Goal: Task Accomplishment & Management: Manage account settings

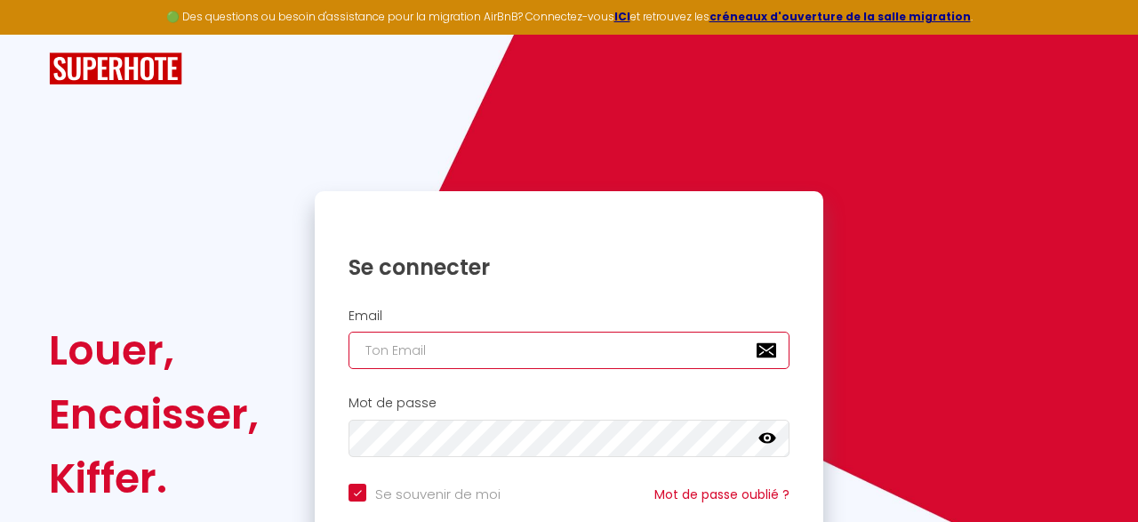
click at [429, 353] on input "email" at bounding box center [568, 349] width 441 height 37
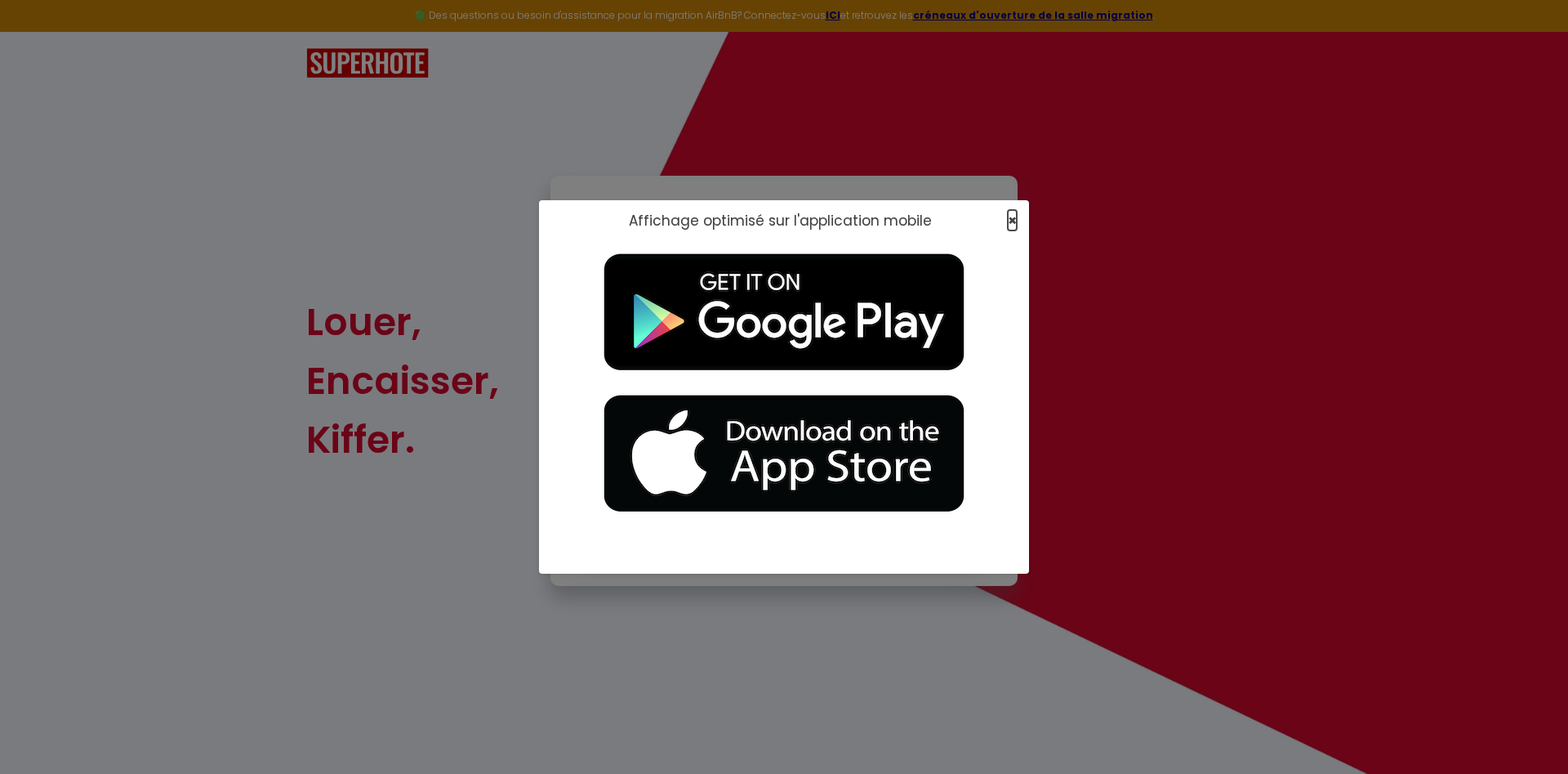
click at [1012, 222] on span "×" at bounding box center [1013, 220] width 9 height 20
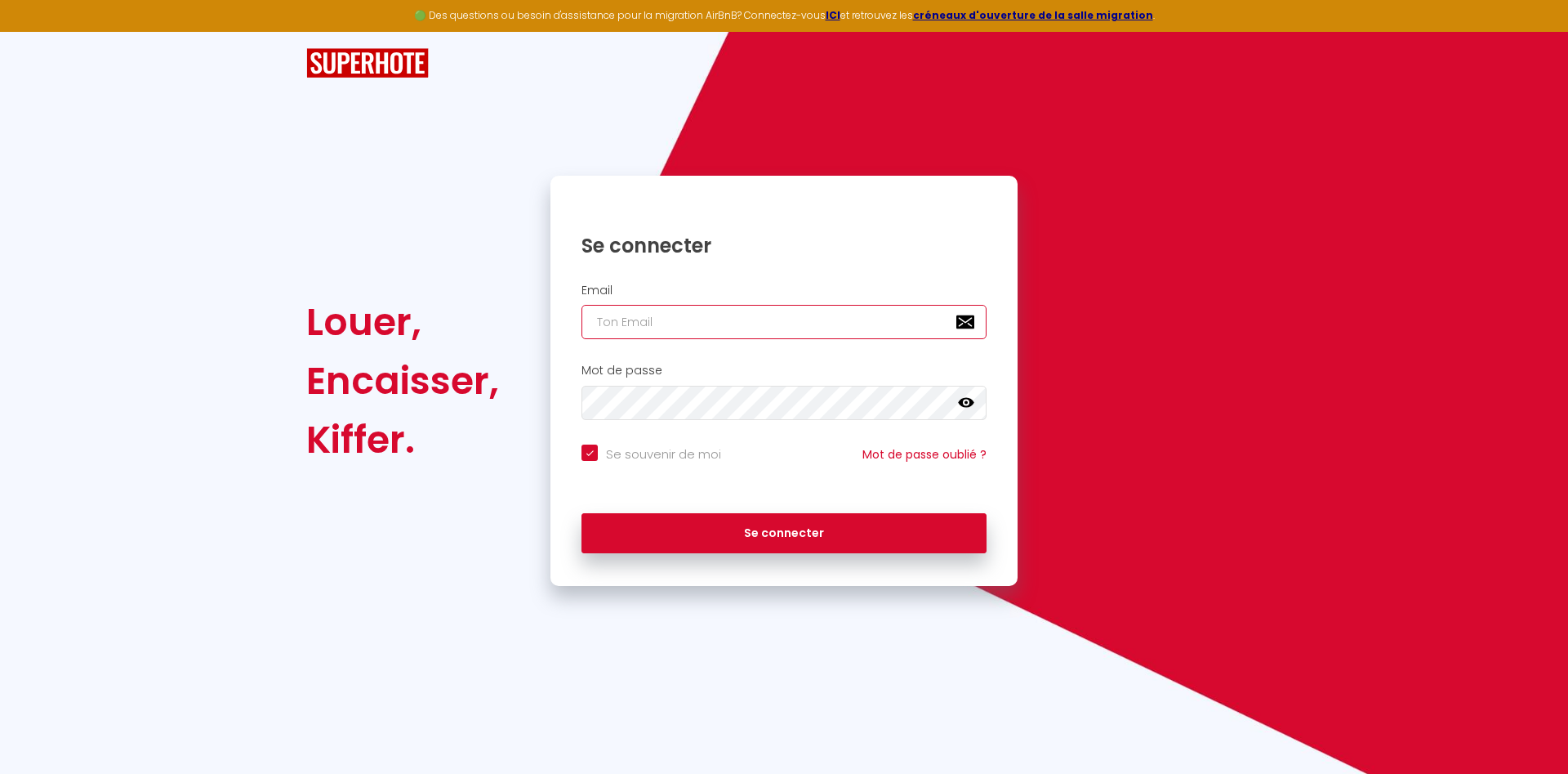
click at [678, 315] on input "email" at bounding box center [784, 321] width 405 height 34
type input "y"
checkbox input "true"
type input "yv"
checkbox input "true"
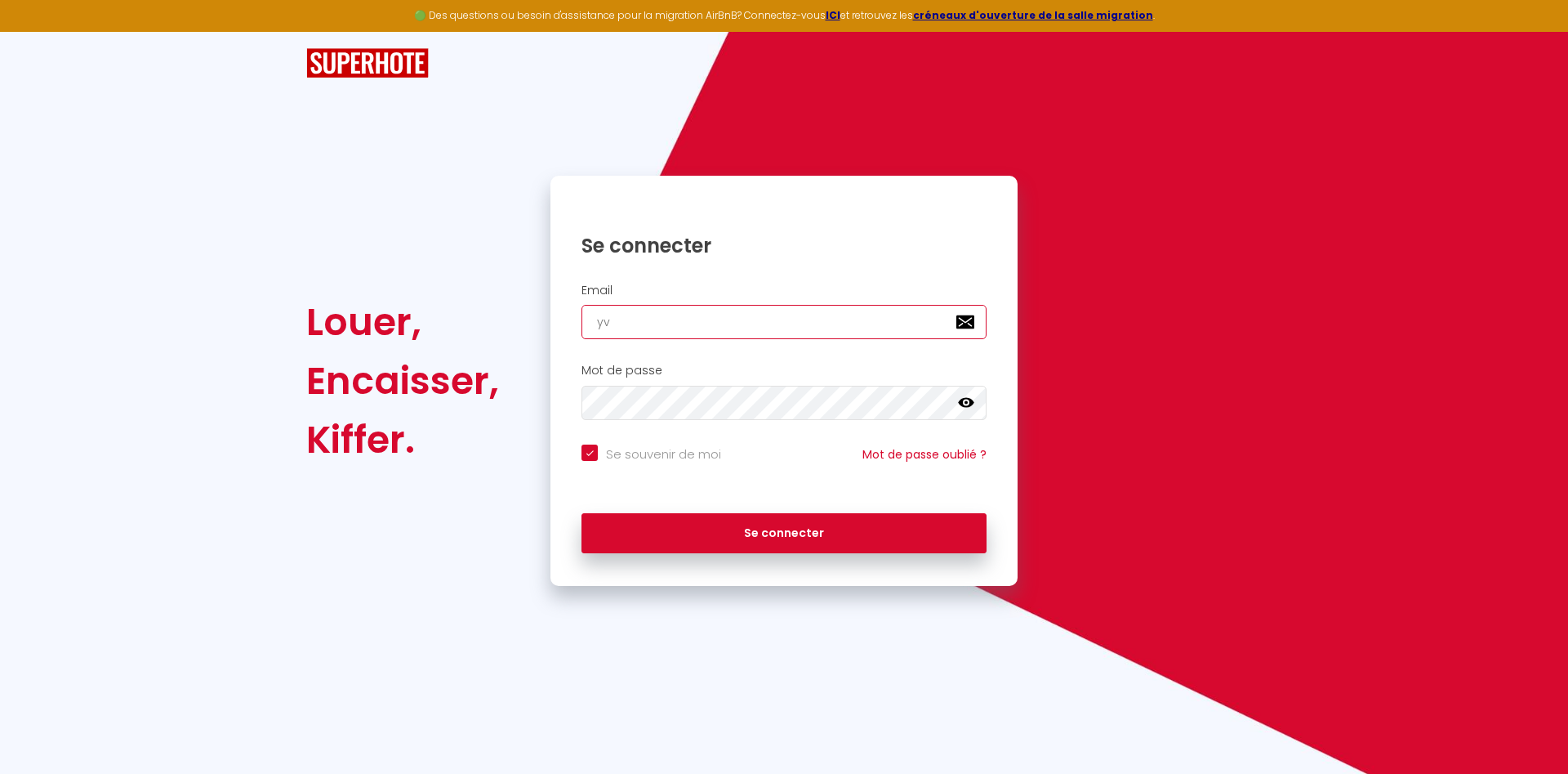
type input "yva"
checkbox input "true"
type input "yvan"
checkbox input "true"
type input "yvan."
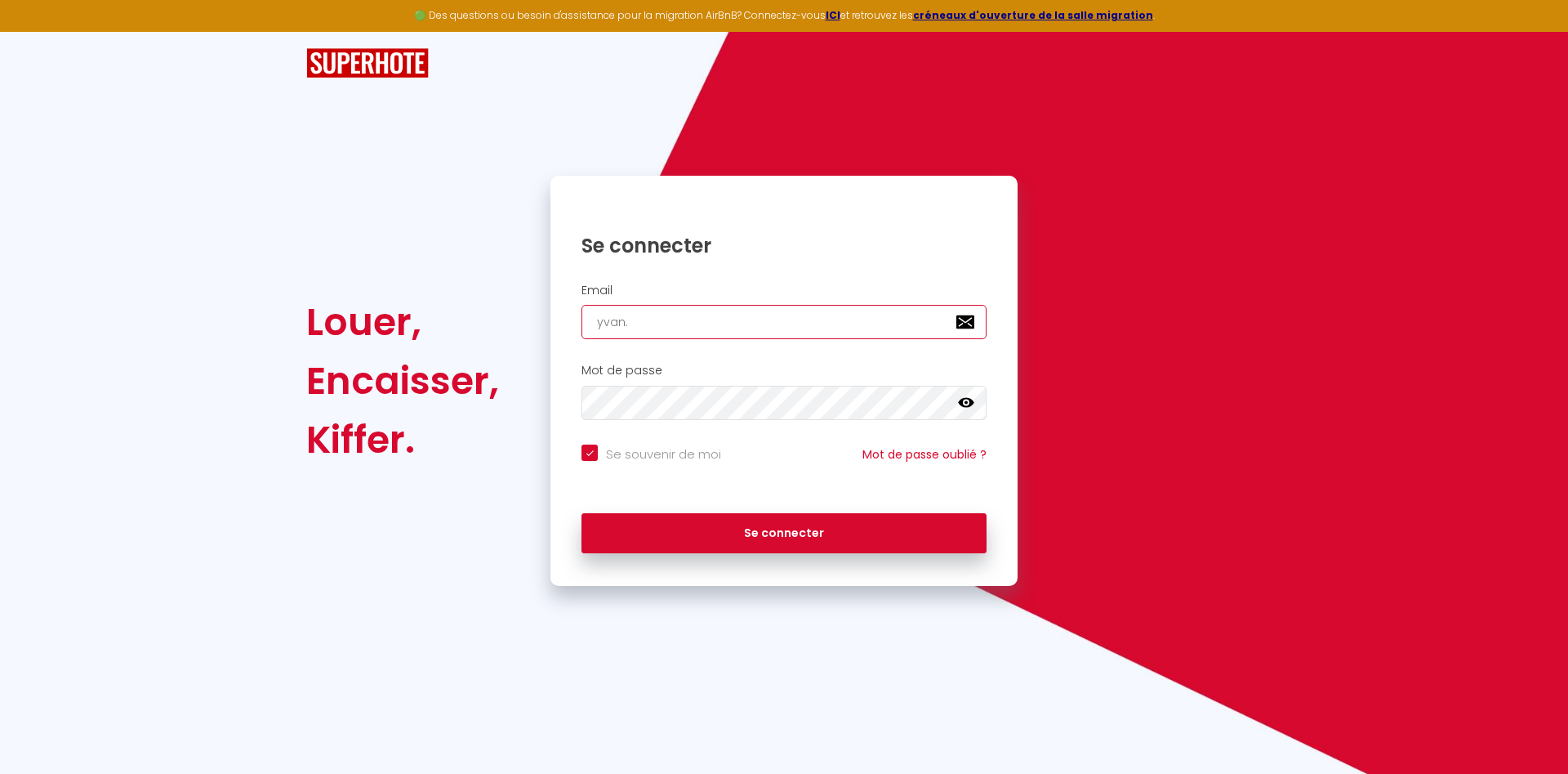
checkbox input "true"
type input "yvan.b"
checkbox input "true"
type input "yvan.bu"
checkbox input "true"
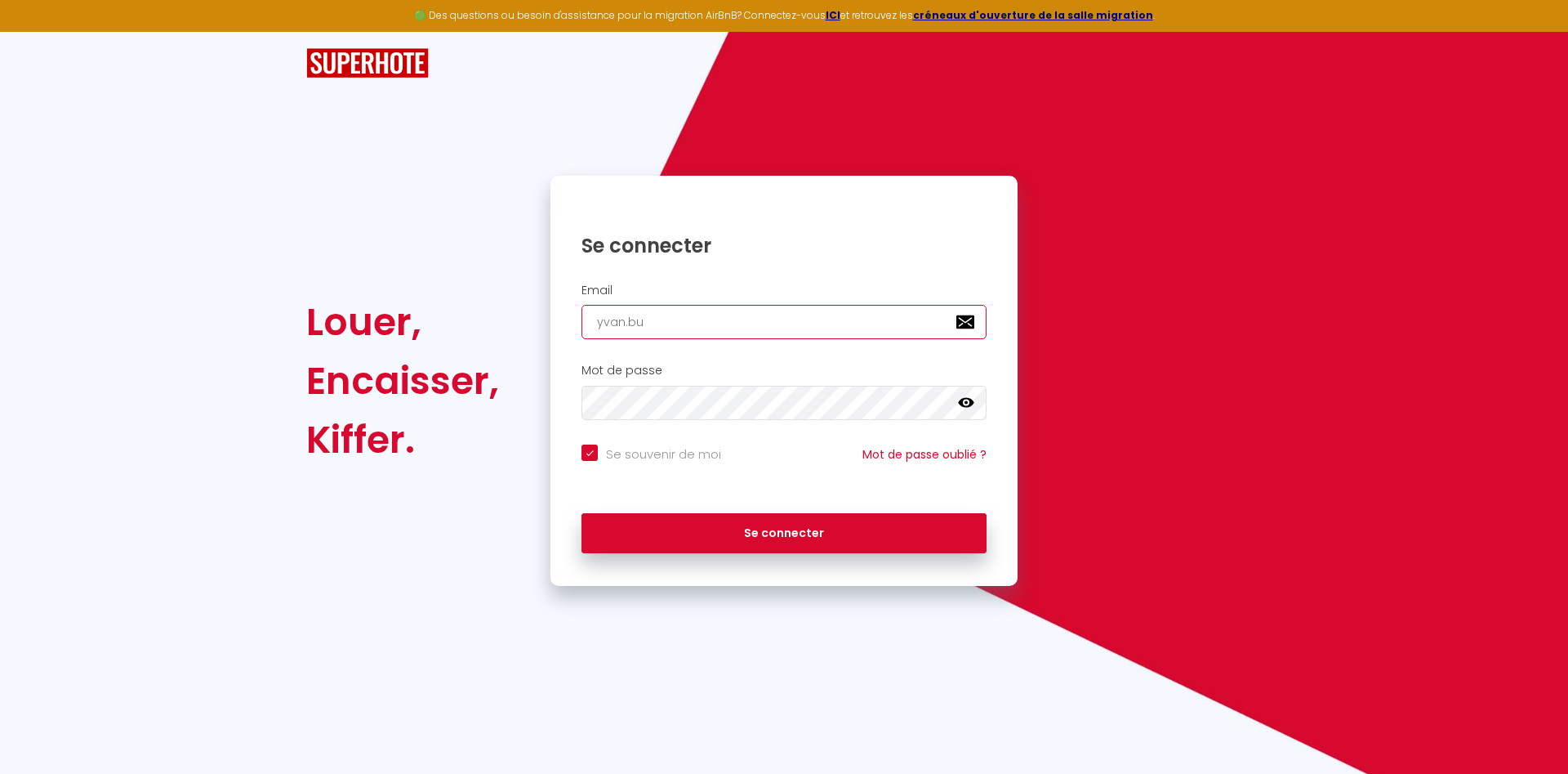
type input "yvan.bur"
checkbox input "true"
type input "yvan.[PERSON_NAME]"
checkbox input "true"
type input "yvan.[PERSON_NAME]"
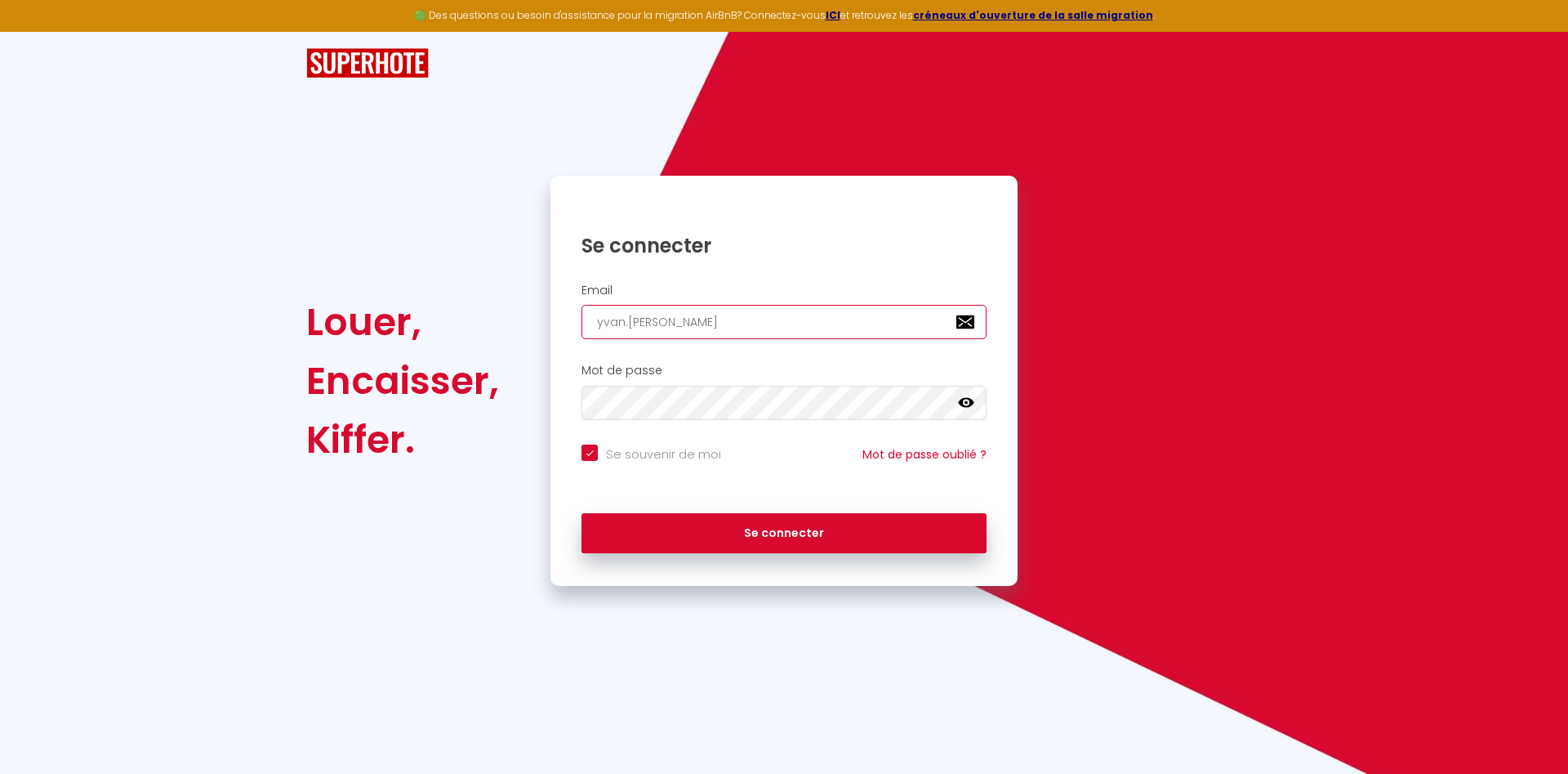
checkbox input "true"
type input "yvan.[PERSON_NAME]@"
checkbox input "true"
type input "yvan.[PERSON_NAME]@g"
checkbox input "true"
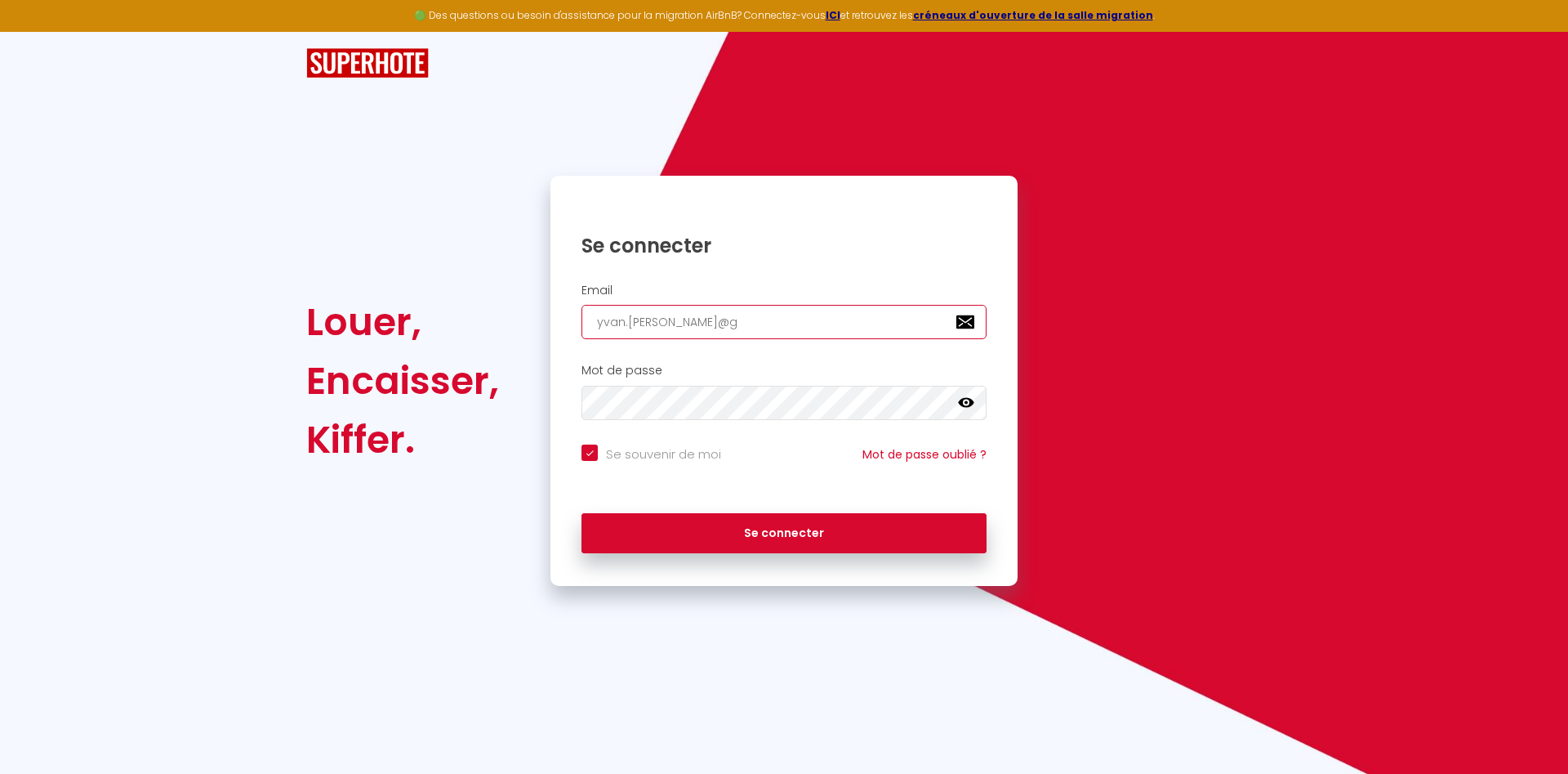
type input "yvan.[PERSON_NAME]@gm"
checkbox input "true"
type input "yvan.[PERSON_NAME]@gma"
checkbox input "true"
type input "yvan.[PERSON_NAME]@gmai"
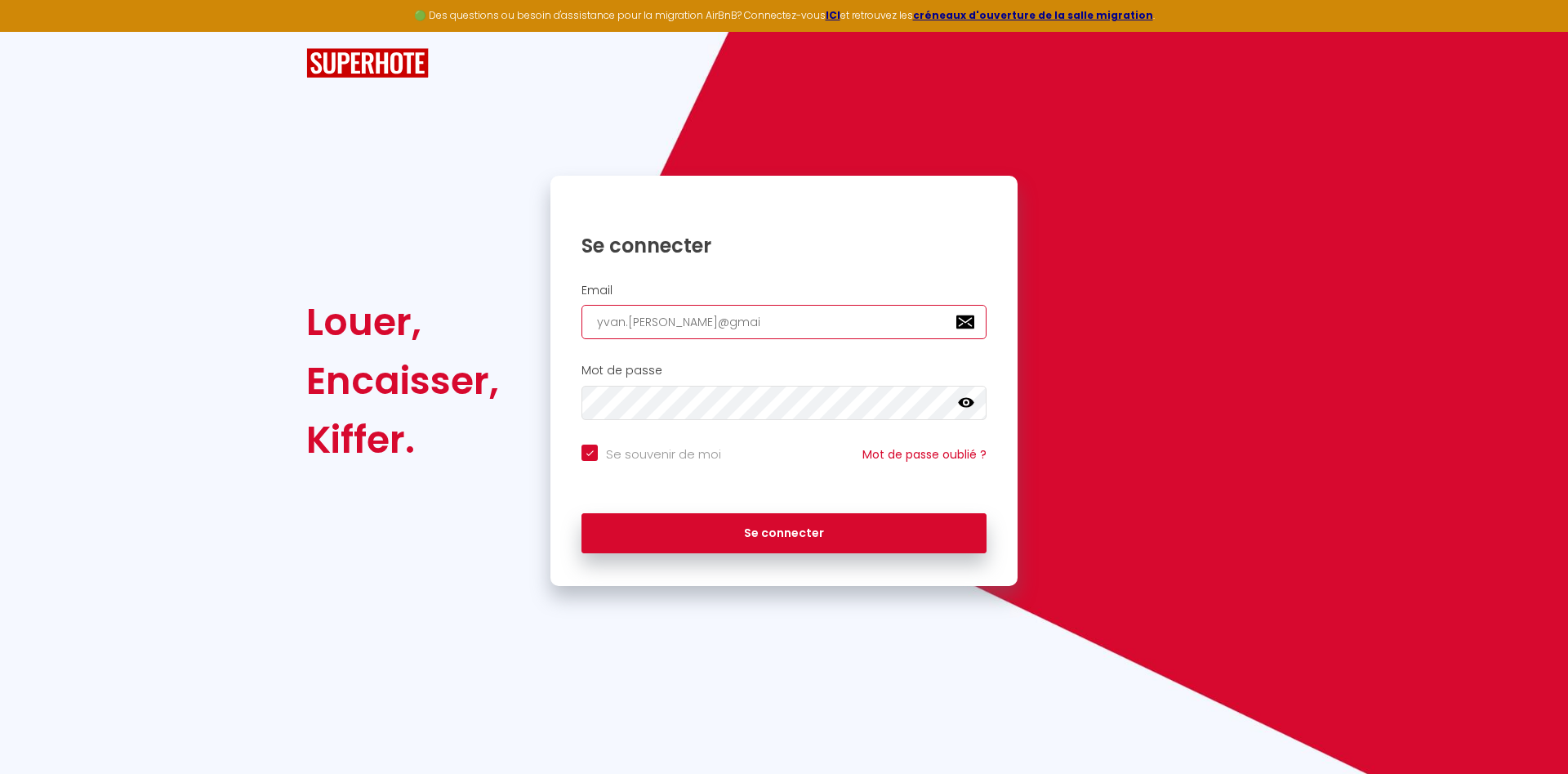
checkbox input "true"
type input "[EMAIL_ADDRESS][PERSON_NAME]"
checkbox input "true"
type input "[EMAIL_ADDRESS][PERSON_NAME]."
checkbox input "true"
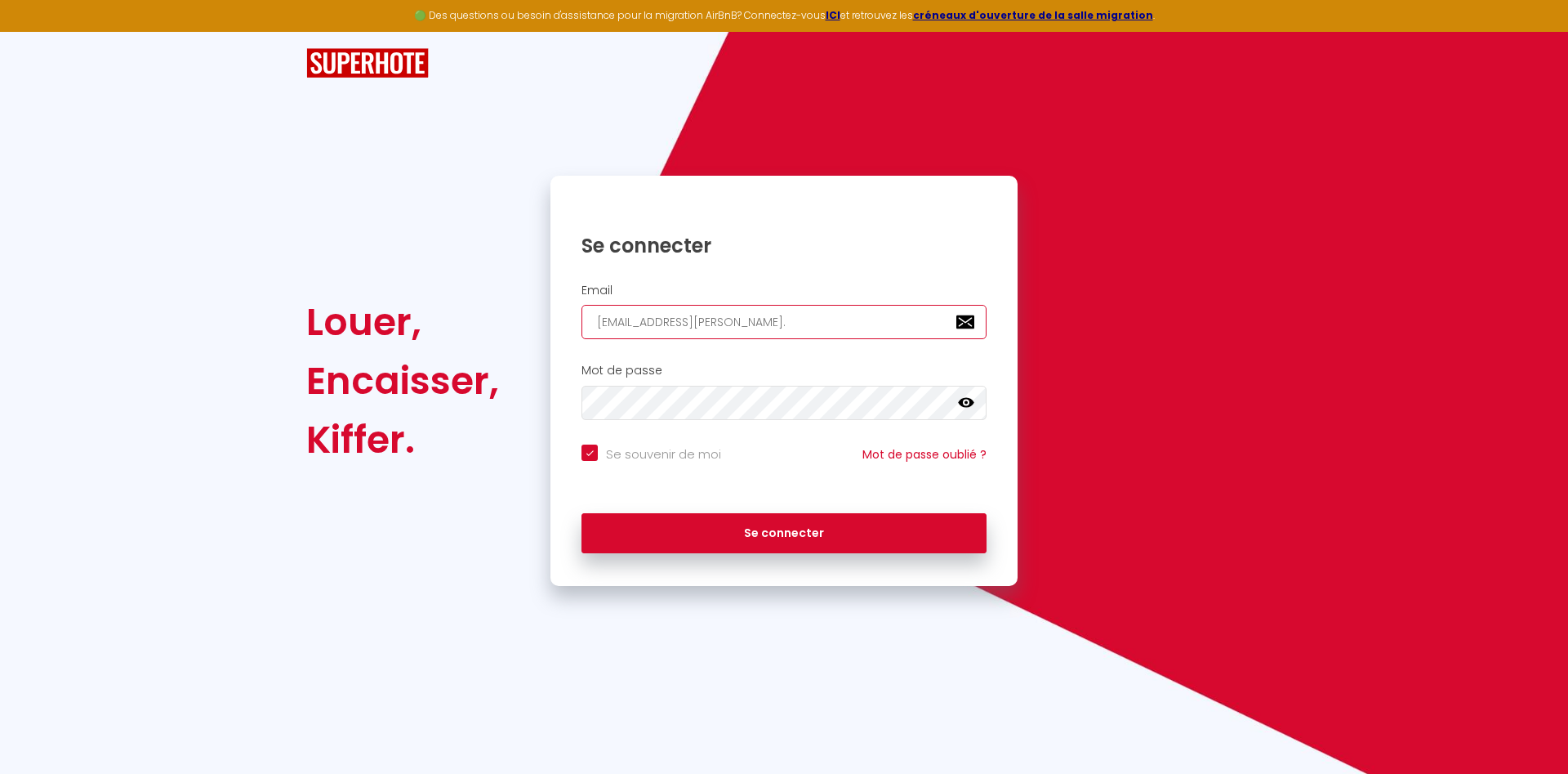
type input "yvan.[PERSON_NAME]@gmail.c"
checkbox input "true"
type input "[EMAIL_ADDRESS][PERSON_NAME][DOMAIN_NAME]"
checkbox input "true"
type input "[EMAIL_ADDRESS][PERSON_NAME][DOMAIN_NAME]"
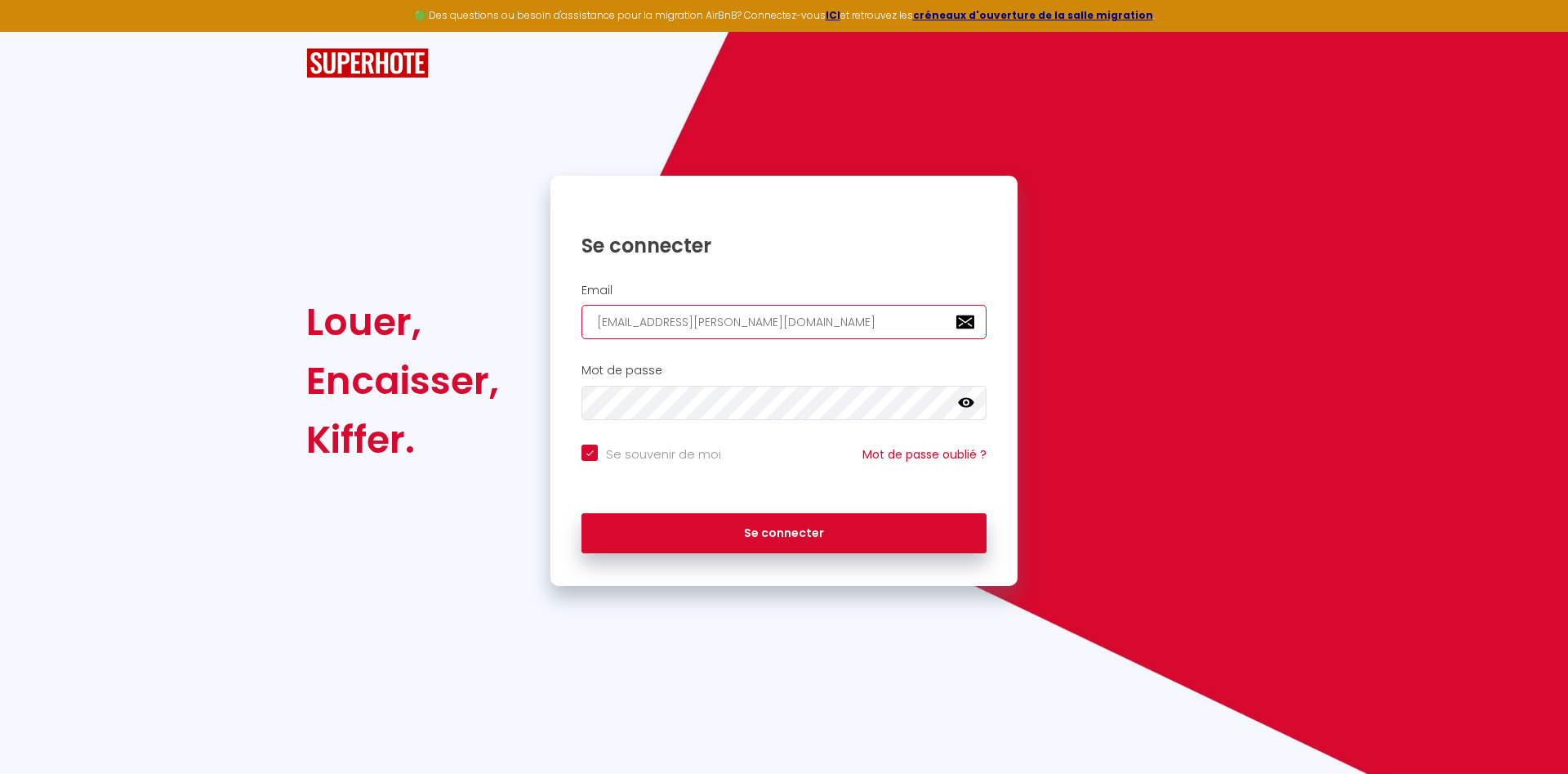
checkbox input "true"
type input "[EMAIL_ADDRESS][PERSON_NAME][DOMAIN_NAME]"
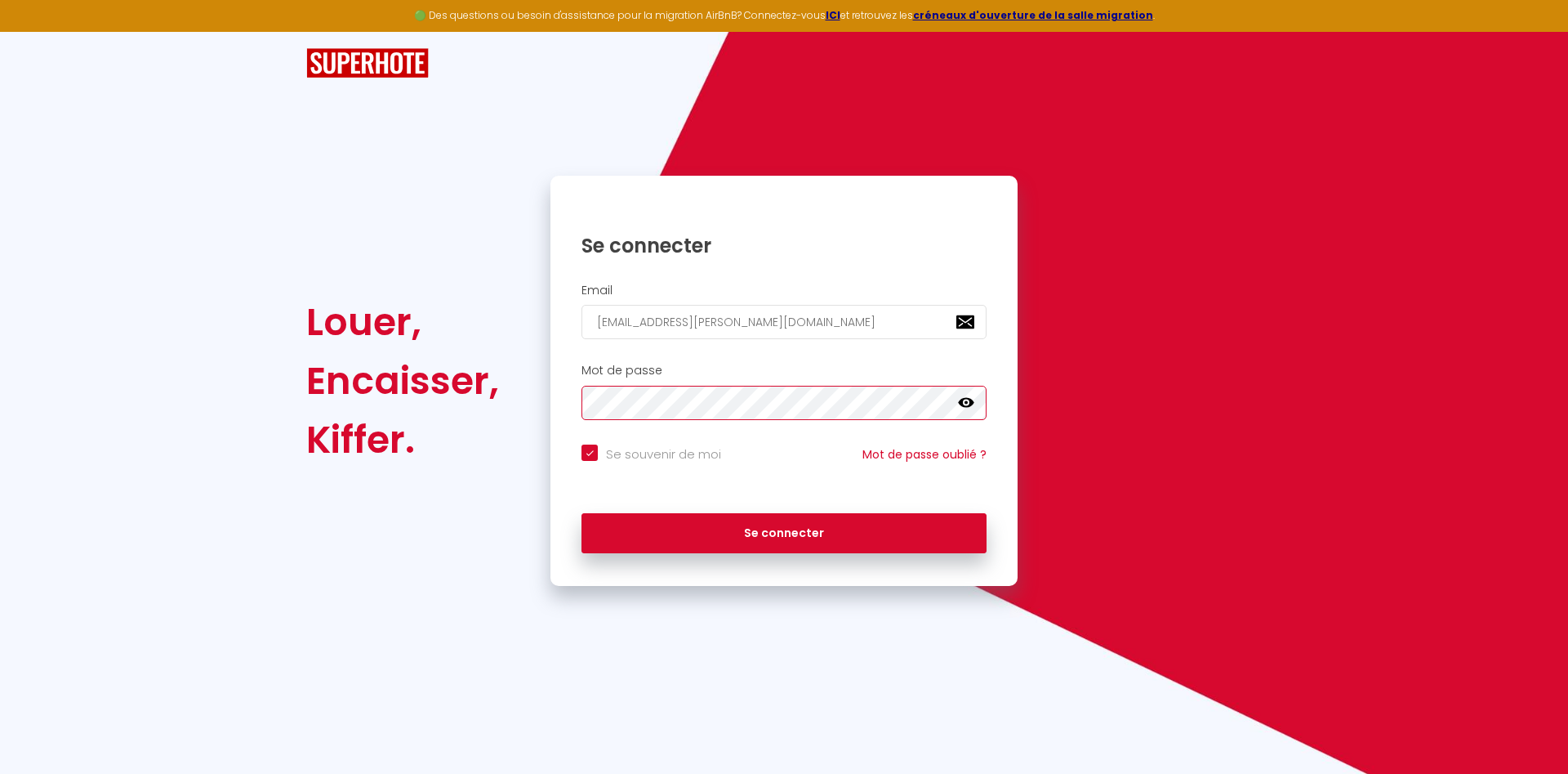
click at [582, 479] on button "Se connecter" at bounding box center [784, 533] width 405 height 40
checkbox input "true"
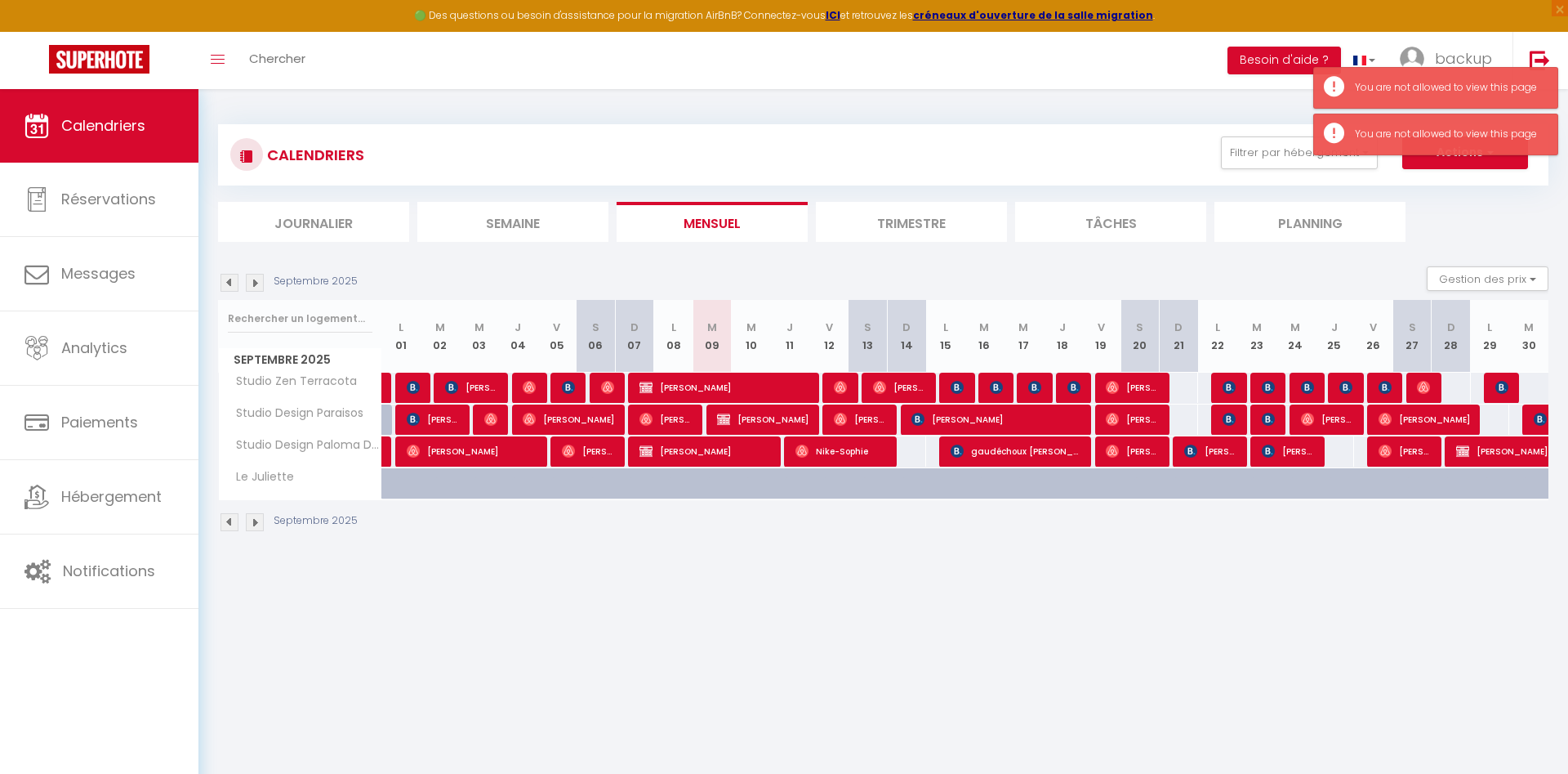
click at [1045, 479] on body "🟢 Des questions ou besoin d'assistance pour la migration AirBnB? Connectez-vous…" at bounding box center [784, 476] width 1568 height 774
click at [1045, 479] on div "CALENDRIERS Filtrer par hébergement Tous Studio Zen Terracota Studio Design Par…" at bounding box center [883, 328] width 1369 height 479
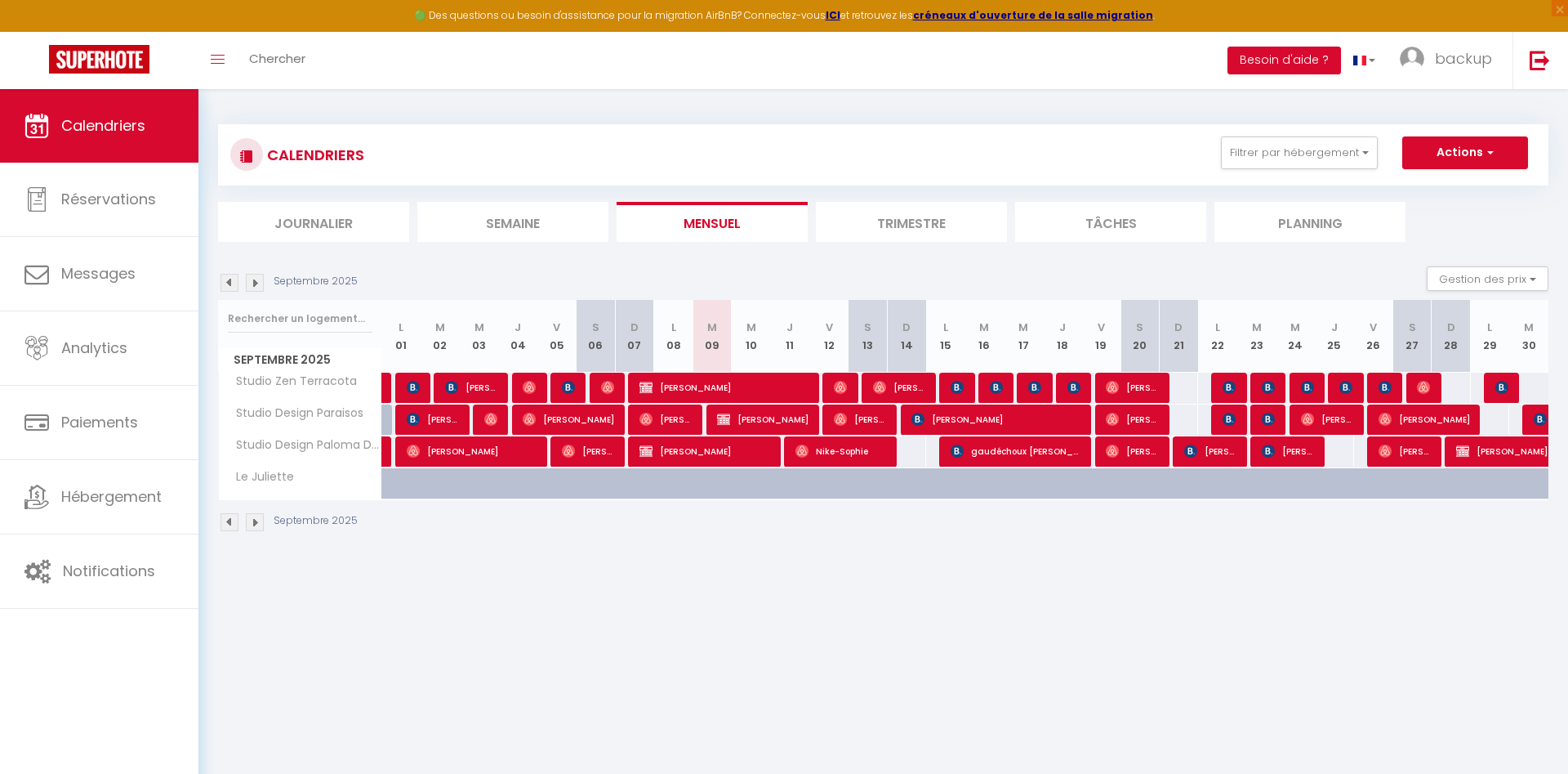
click at [776, 479] on body "🟢 Des questions ou besoin d'assistance pour la migration AirBnB? Connectez-vous…" at bounding box center [784, 476] width 1568 height 774
